Goal: Find contact information: Obtain details needed to contact an individual or organization

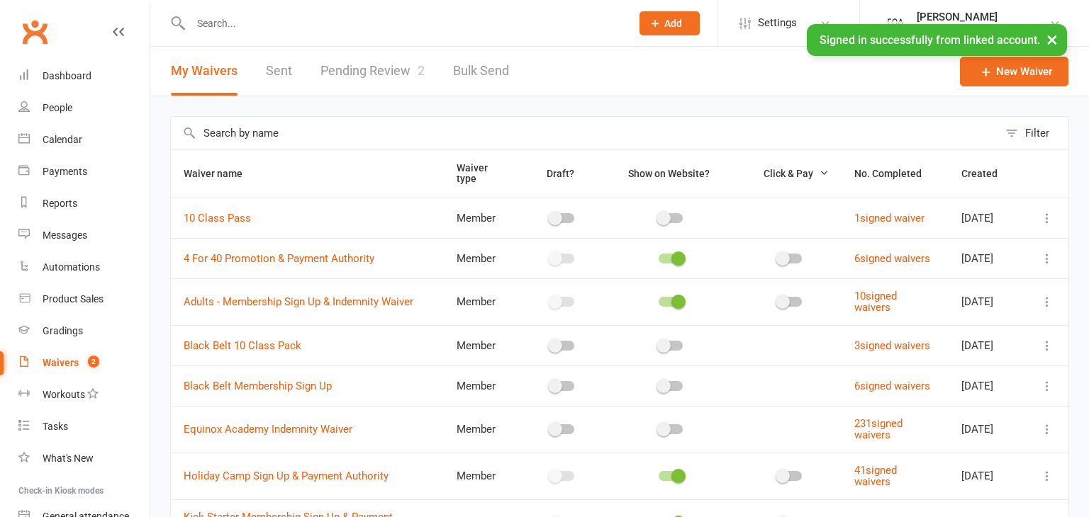
select select "50"
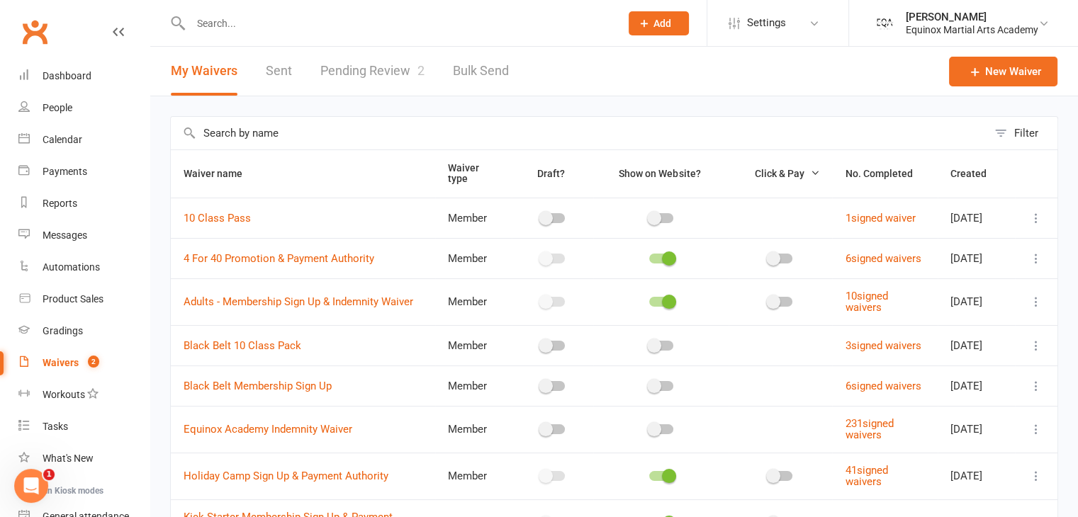
click at [247, 26] on input "text" at bounding box center [398, 23] width 424 height 20
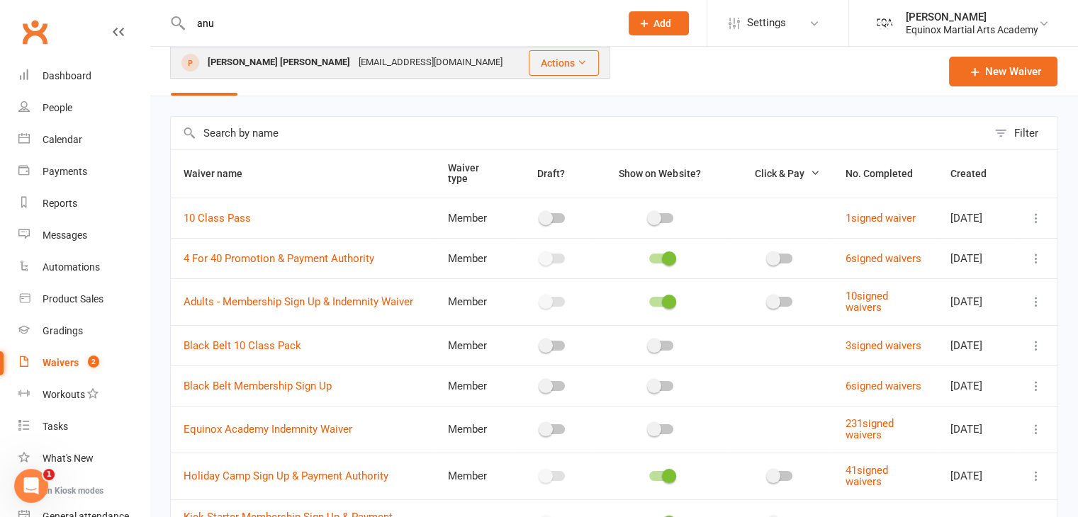
type input "anu"
click at [354, 55] on div "[EMAIL_ADDRESS][DOMAIN_NAME]" at bounding box center [430, 62] width 152 height 21
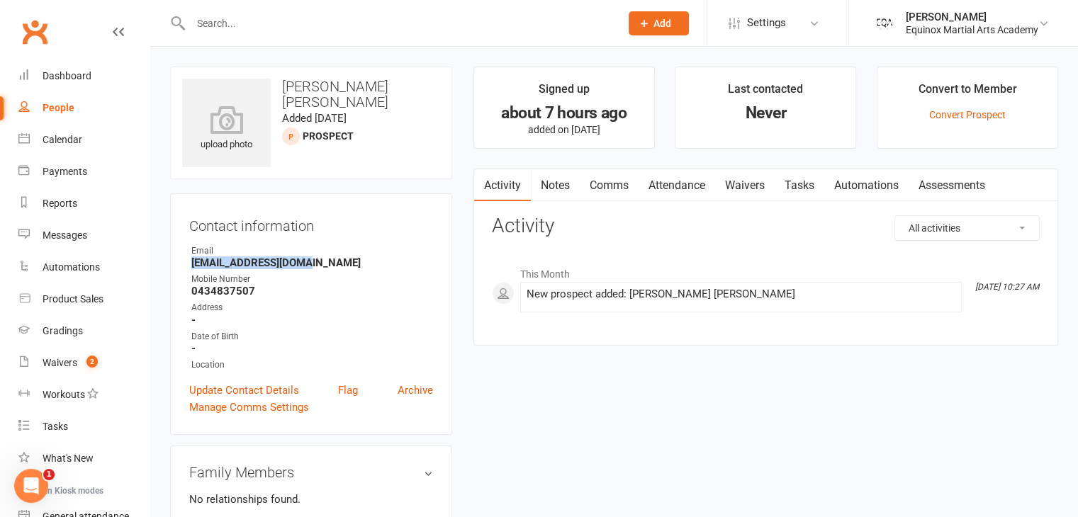
drag, startPoint x: 304, startPoint y: 267, endPoint x: 188, endPoint y: 269, distance: 116.3
click at [188, 269] on div "Contact information Owner Email [EMAIL_ADDRESS][DOMAIN_NAME] Mobile Number [PHO…" at bounding box center [311, 315] width 282 height 242
copy strong "[EMAIL_ADDRESS][DOMAIN_NAME]"
